Goal: Complete application form

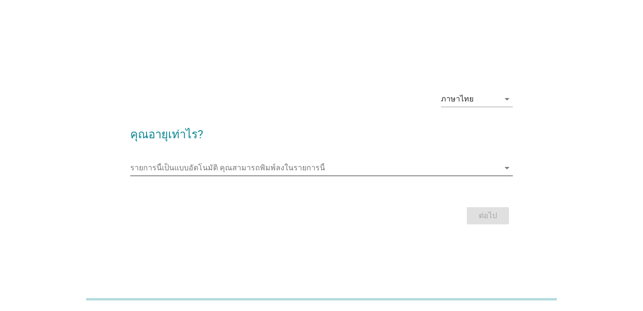
click at [266, 167] on input "รายการนี้เป็นแบบอัตโนมัติ คุณสามารถพิมพ์ลงในรายการนี้" at bounding box center [314, 167] width 369 height 15
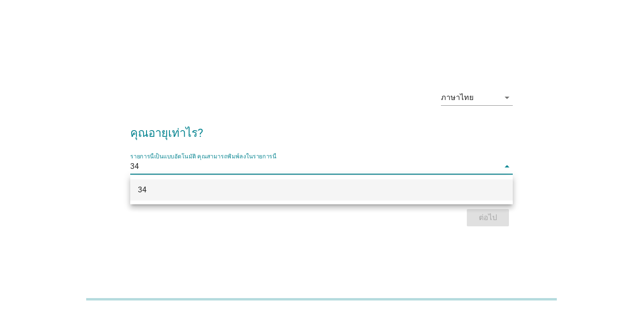
type input "34"
click at [425, 227] on div "ต่อไป" at bounding box center [321, 217] width 383 height 23
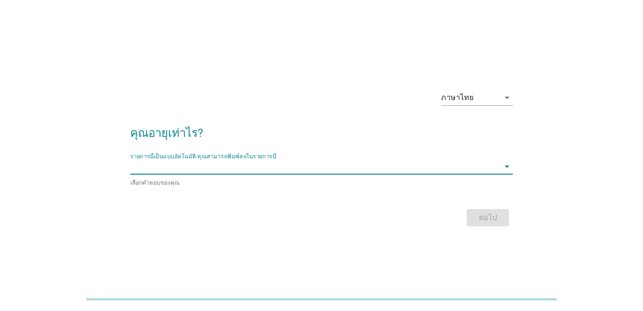
click at [352, 167] on input "รายการนี้เป็นแบบอัตโนมัติ คุณสามารถพิมพ์ลงในรายการนี้" at bounding box center [314, 166] width 369 height 15
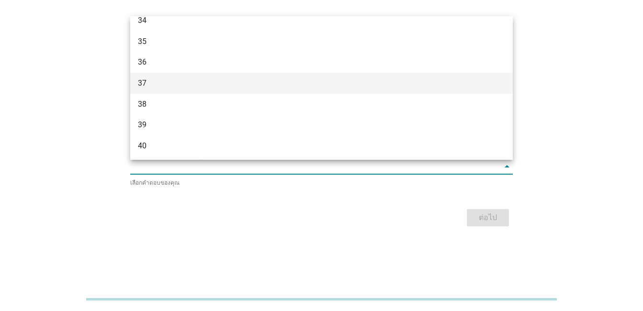
scroll to position [287, 0]
click at [154, 74] on div "34" at bounding box center [306, 76] width 337 height 11
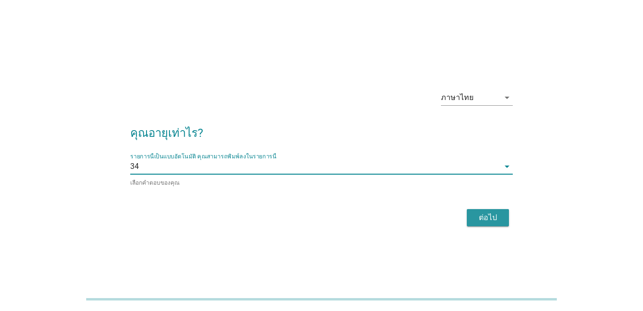
click at [478, 217] on div "ต่อไป" at bounding box center [487, 217] width 27 height 11
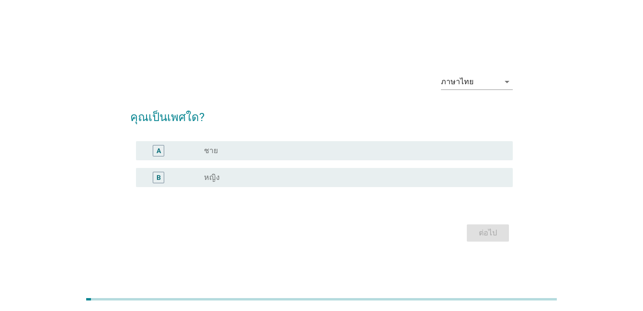
click at [265, 156] on div "radio_button_unchecked ชาย" at bounding box center [354, 150] width 301 height 11
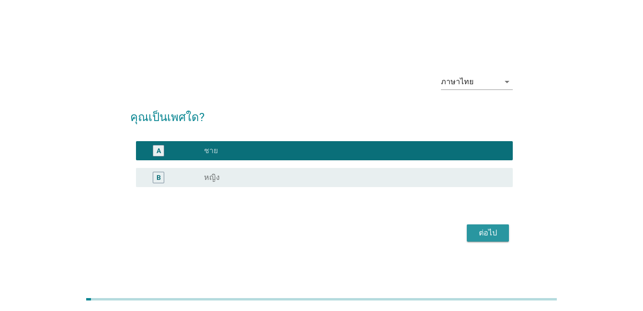
click at [500, 234] on div "ต่อไป" at bounding box center [487, 232] width 27 height 11
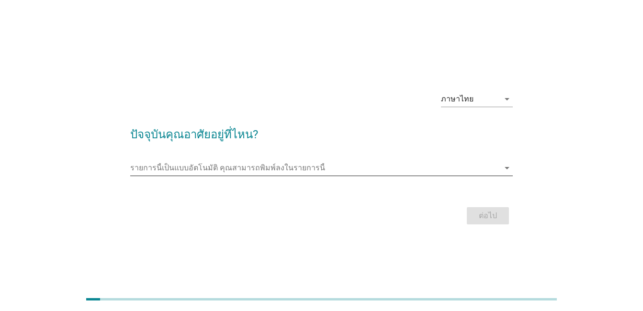
click at [293, 164] on input "รายการนี้เป็นแบบอัตโนมัติ คุณสามารถพิมพ์ลงในรายการนี้" at bounding box center [314, 167] width 369 height 15
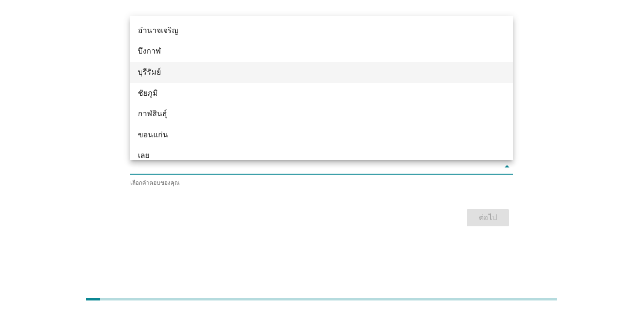
click at [323, 74] on div "บุรีรัมย์" at bounding box center [306, 72] width 337 height 11
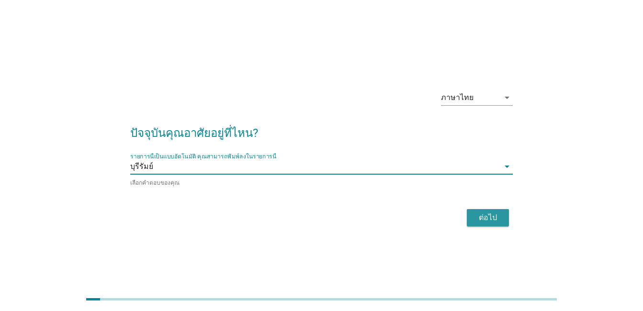
click at [492, 214] on div "ต่อไป" at bounding box center [487, 217] width 27 height 11
